Goal: Task Accomplishment & Management: Use online tool/utility

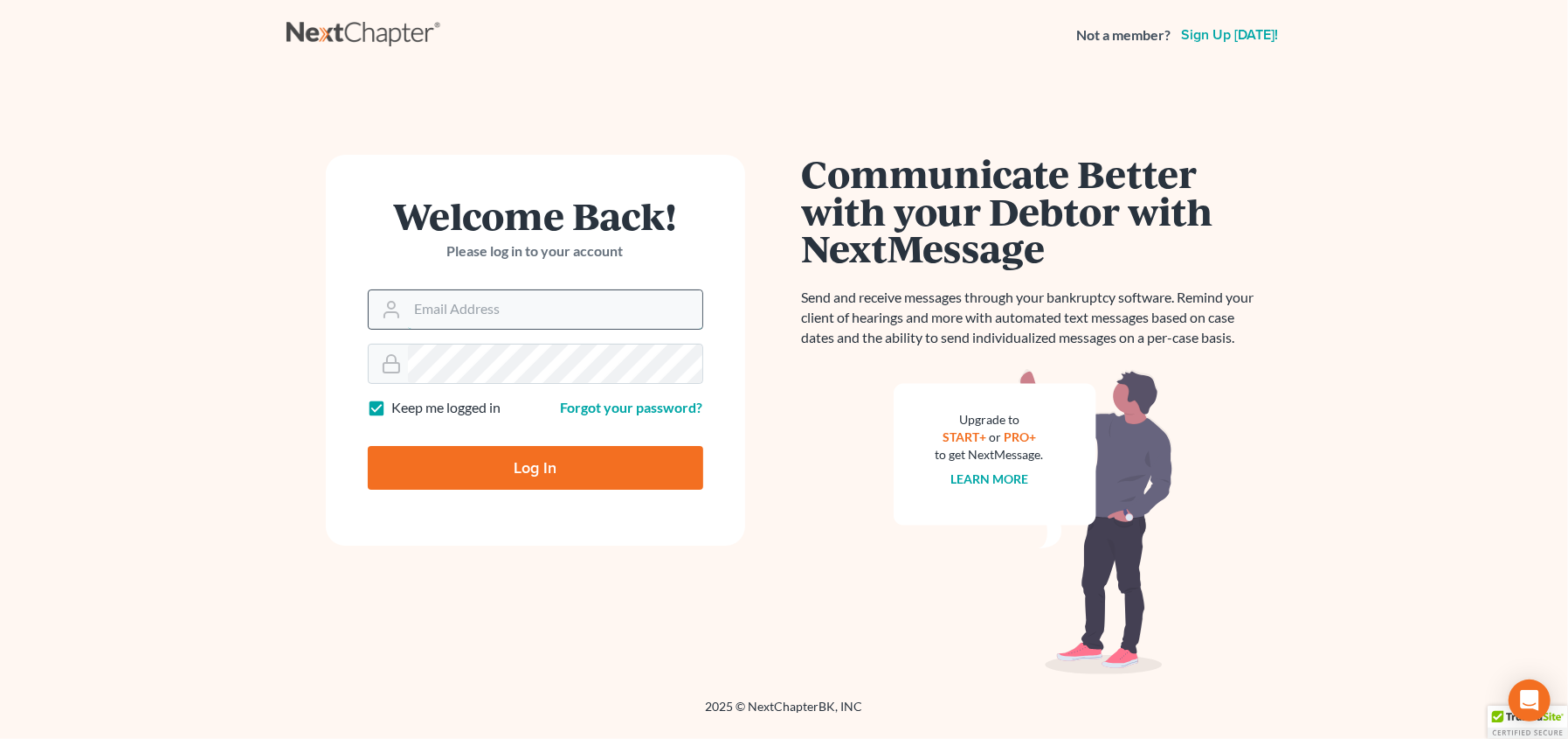
click at [569, 315] on input "Email Address" at bounding box center [555, 309] width 295 height 39
type input "[EMAIL_ADDRESS][DOMAIN_NAME]"
click at [367, 446] on input "Log In" at bounding box center [535, 468] width 336 height 44
type input "Thinking..."
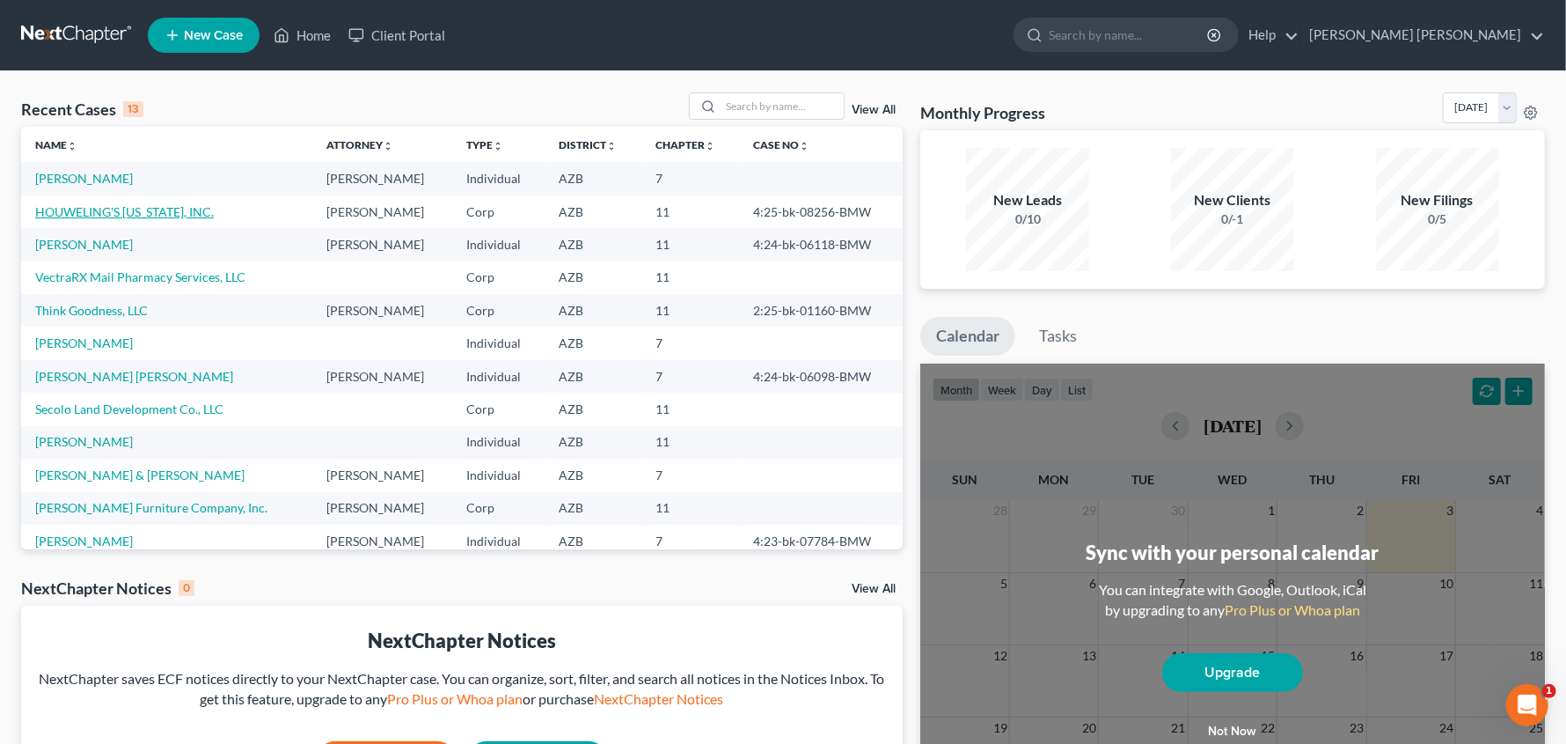
click at [55, 211] on link "HOUWELING'S [US_STATE], INC." at bounding box center [124, 211] width 179 height 15
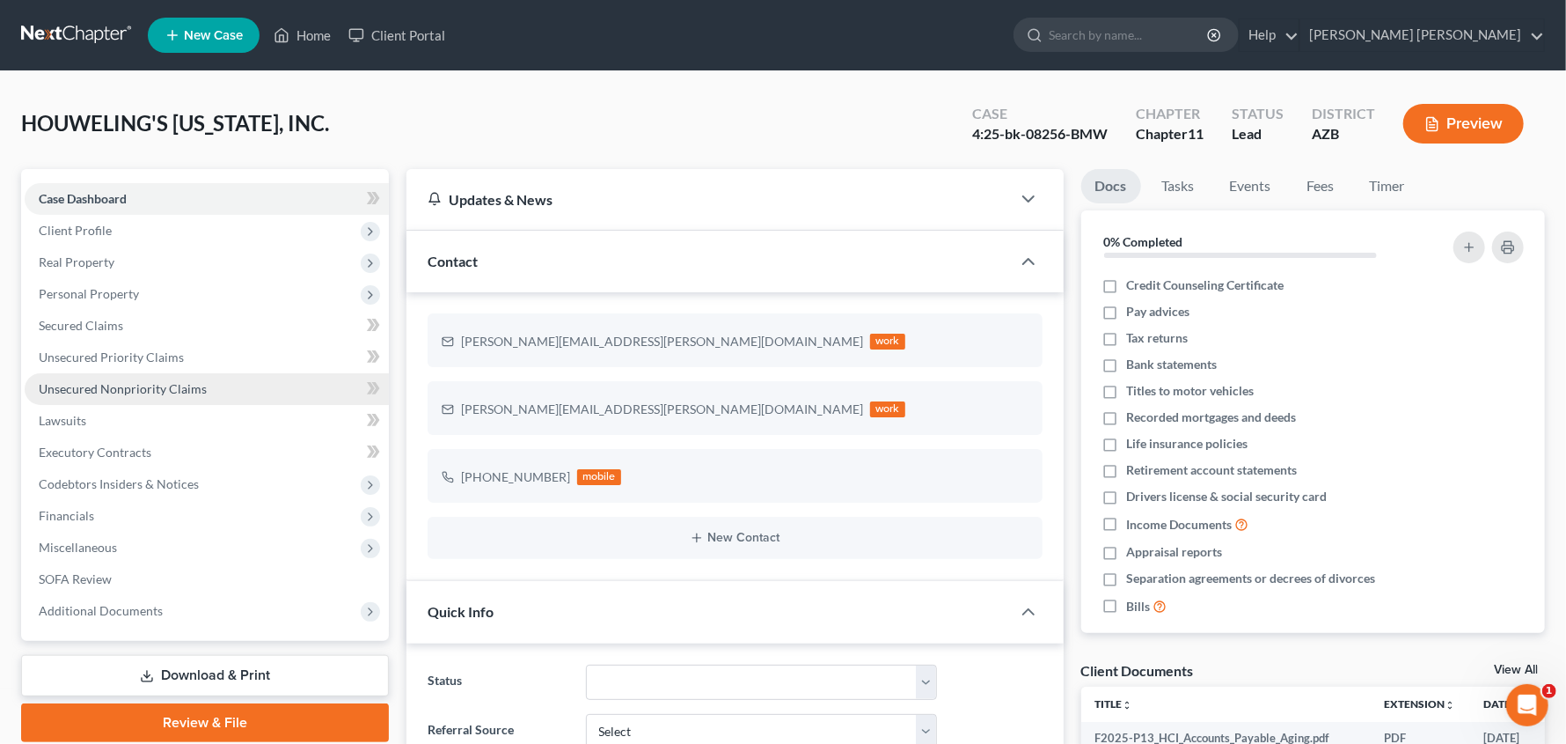
click at [127, 388] on span "Unsecured Nonpriority Claims" at bounding box center [123, 388] width 168 height 15
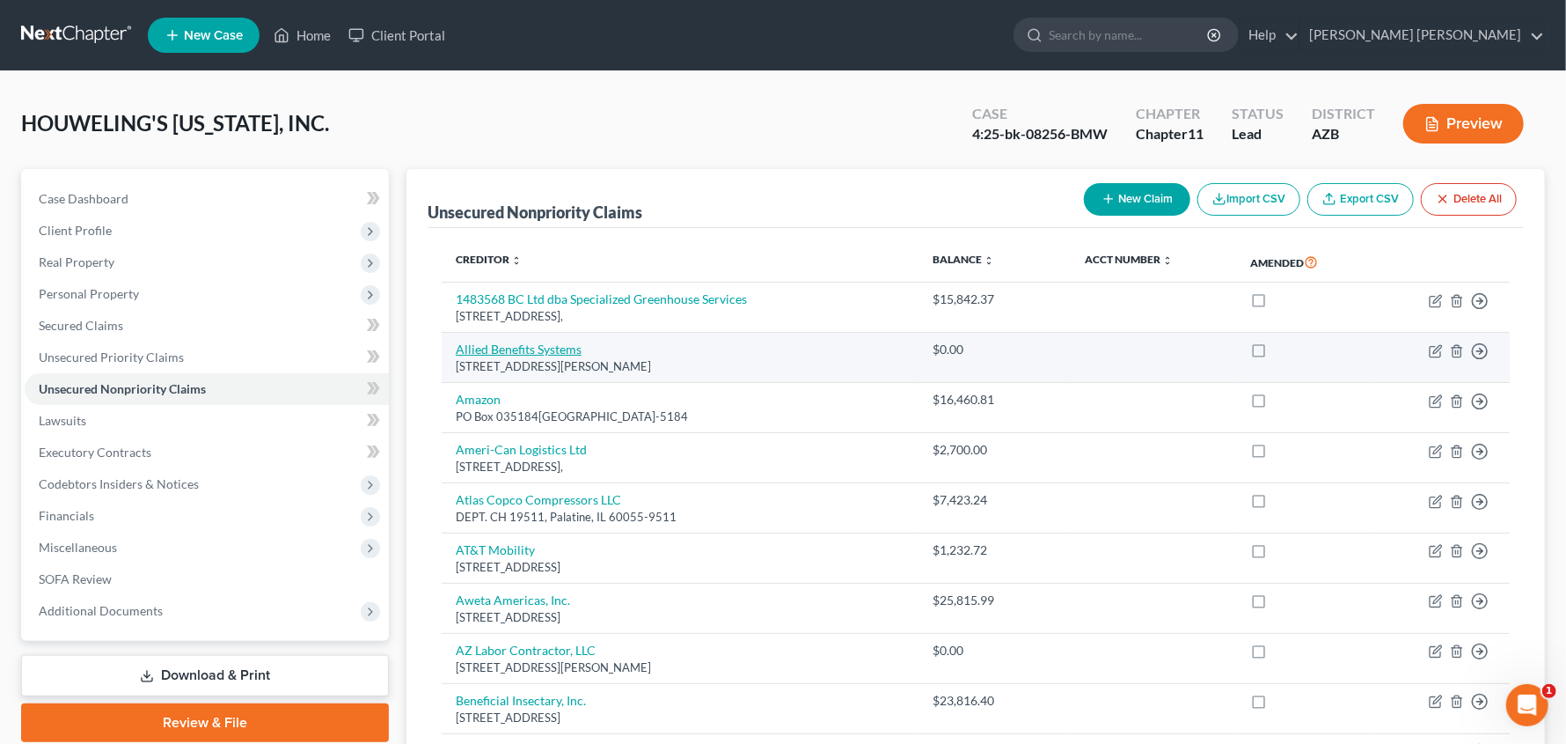
click at [527, 352] on link "Allied Benefits Systems" at bounding box center [519, 348] width 126 height 15
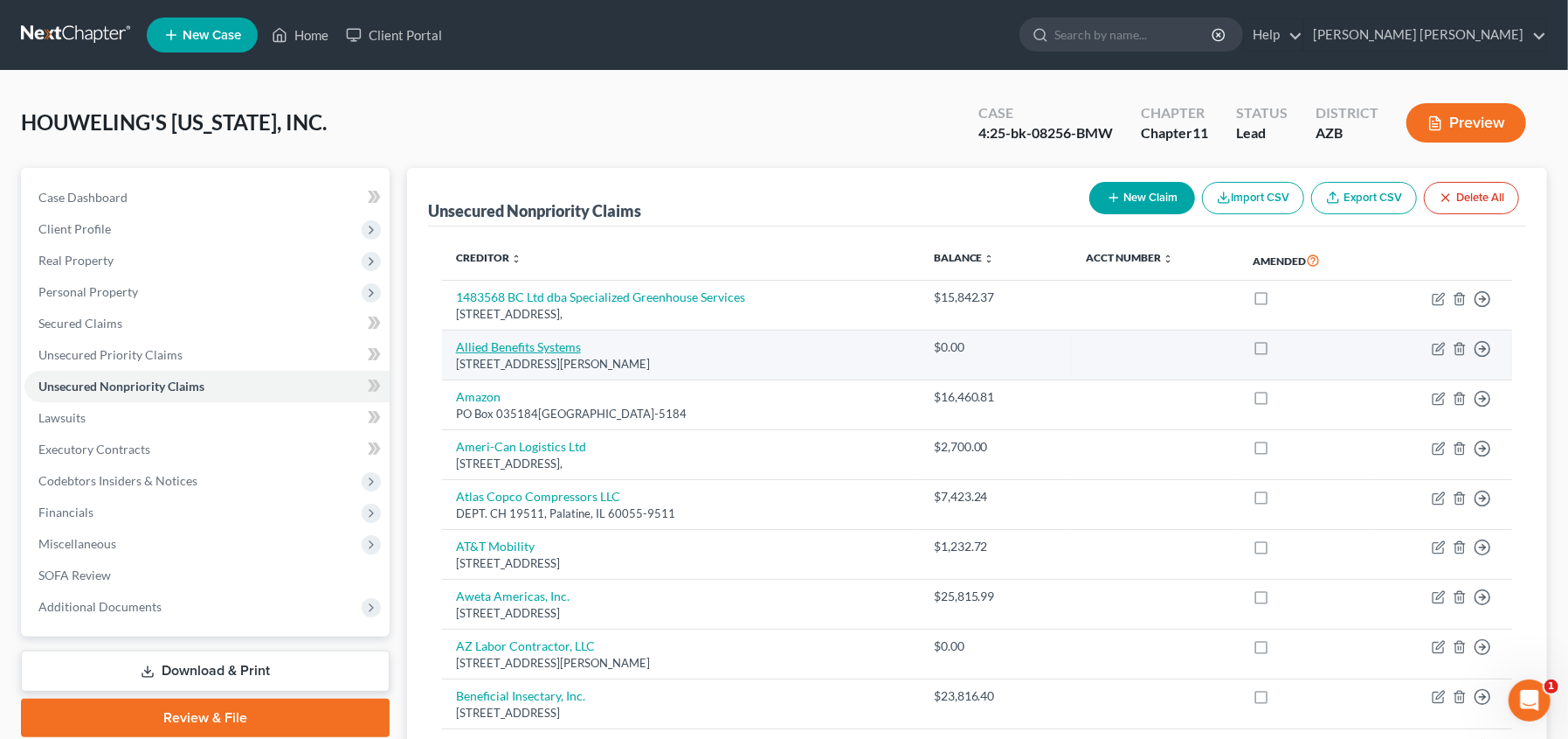
select select "14"
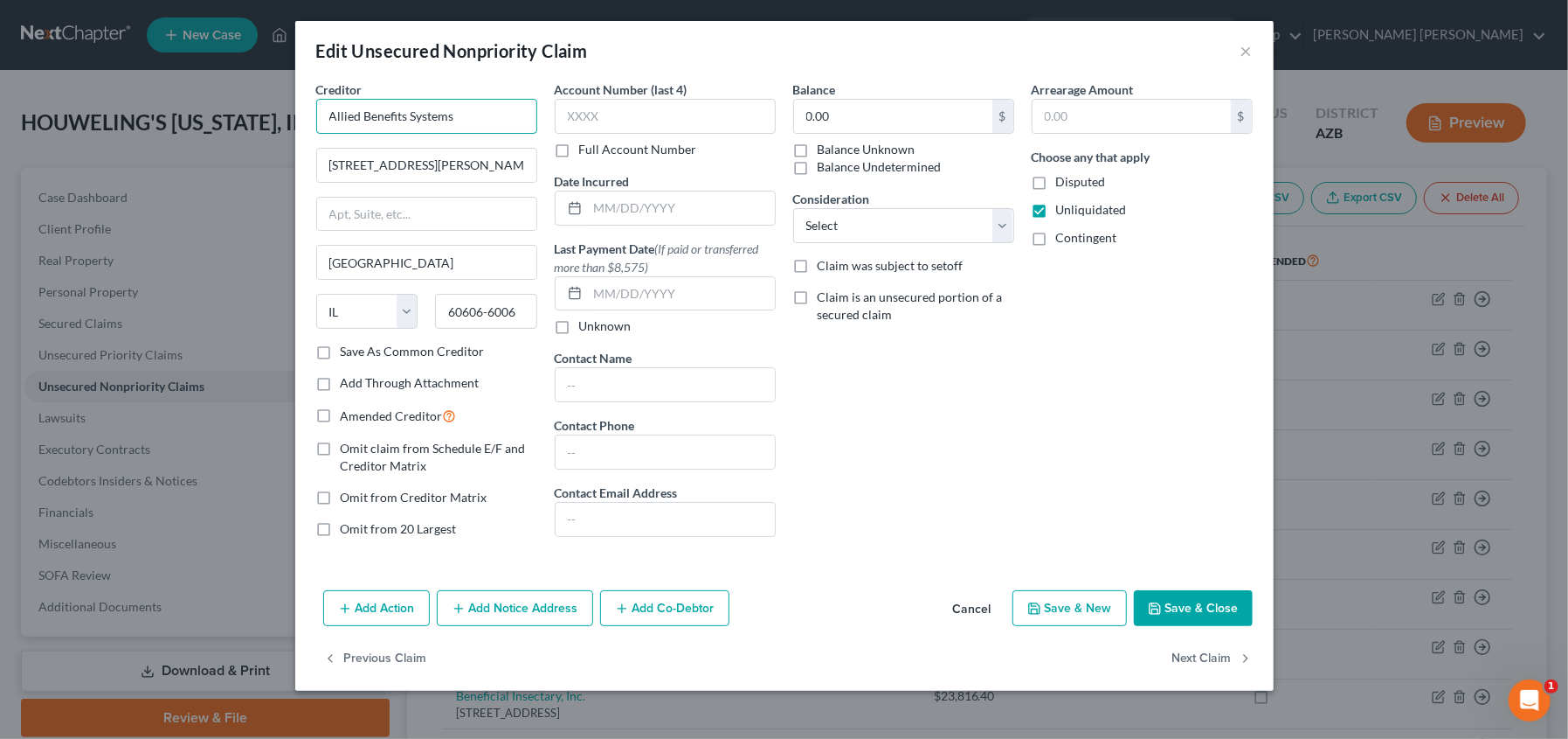
click at [325, 114] on input "Allied Benefits Systems" at bounding box center [427, 115] width 221 height 35
type input "Nationwide (Allied Benefits Systems)"
click at [1169, 600] on button "Save & Close" at bounding box center [1194, 608] width 119 height 37
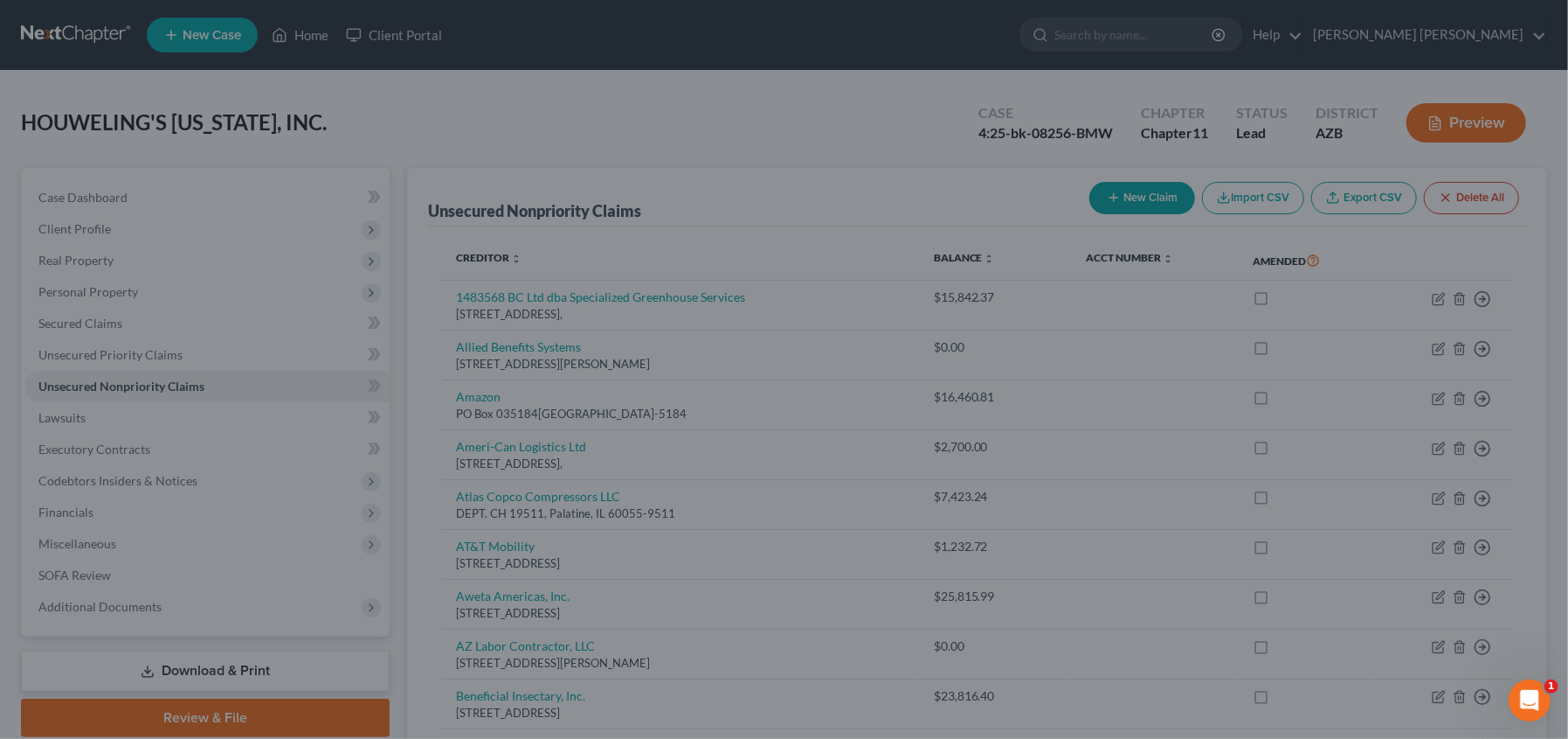
type input "0"
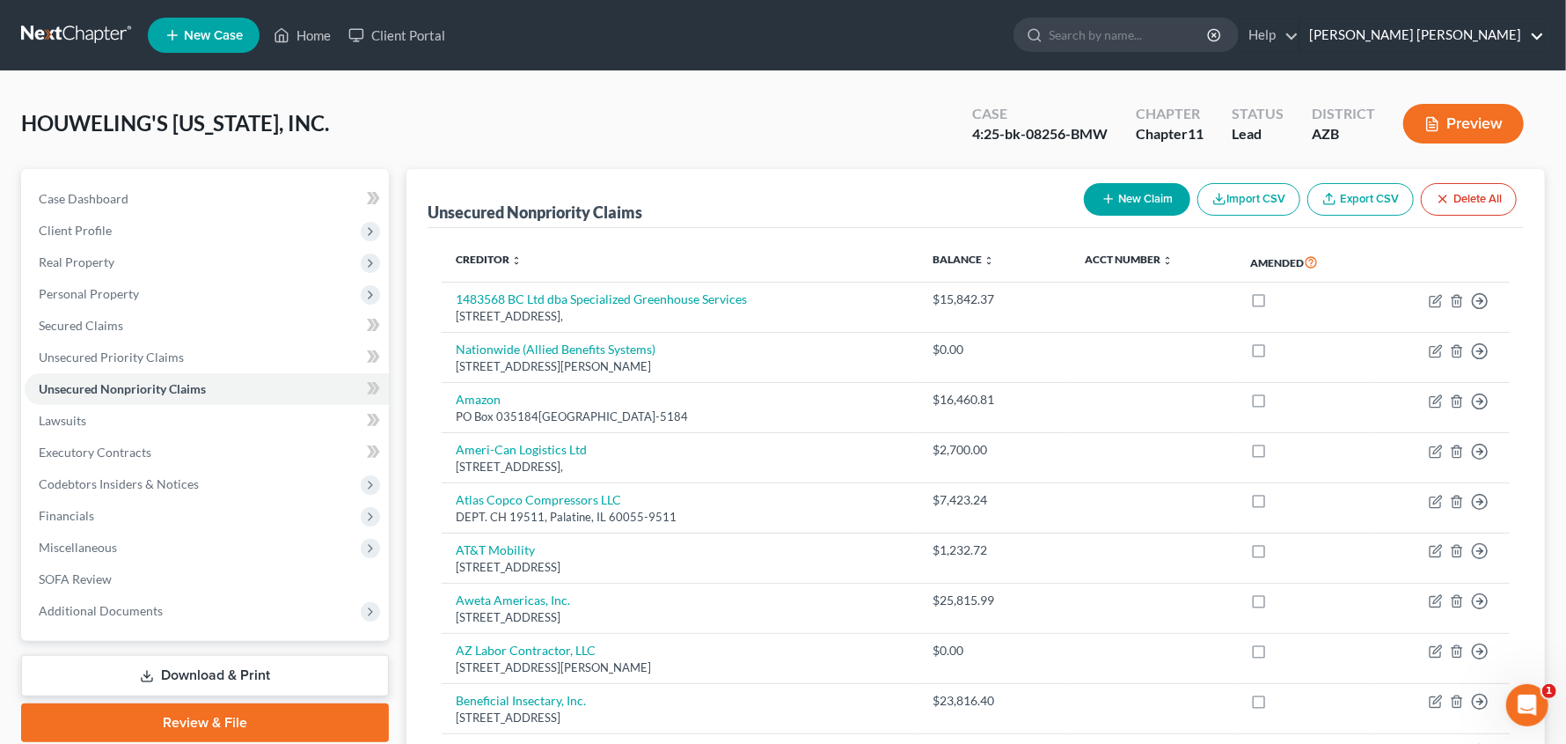
click at [1515, 42] on link "[PERSON_NAME] [PERSON_NAME]" at bounding box center [1423, 35] width 244 height 32
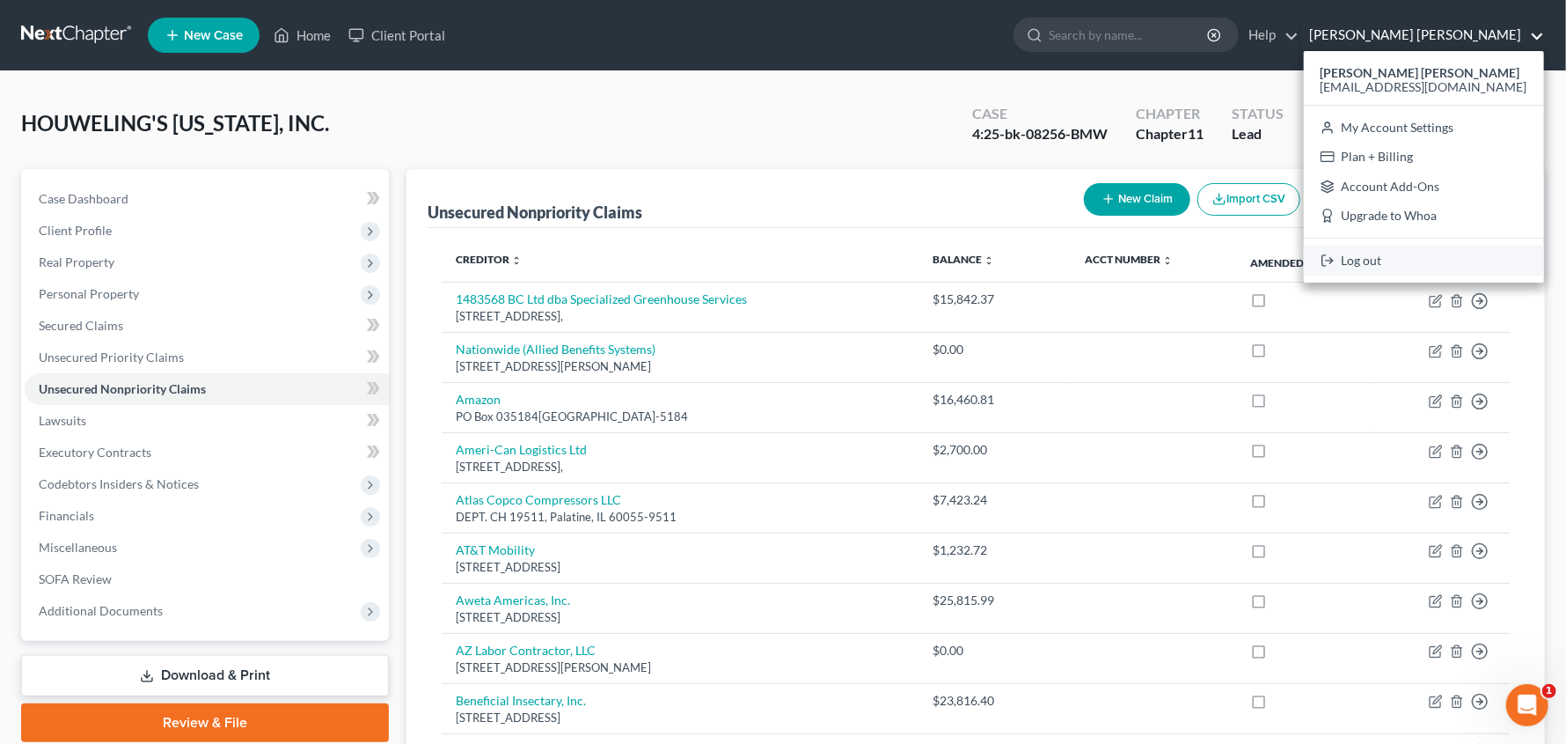
click at [1436, 255] on link "Log out" at bounding box center [1424, 260] width 240 height 30
